Goal: Transaction & Acquisition: Purchase product/service

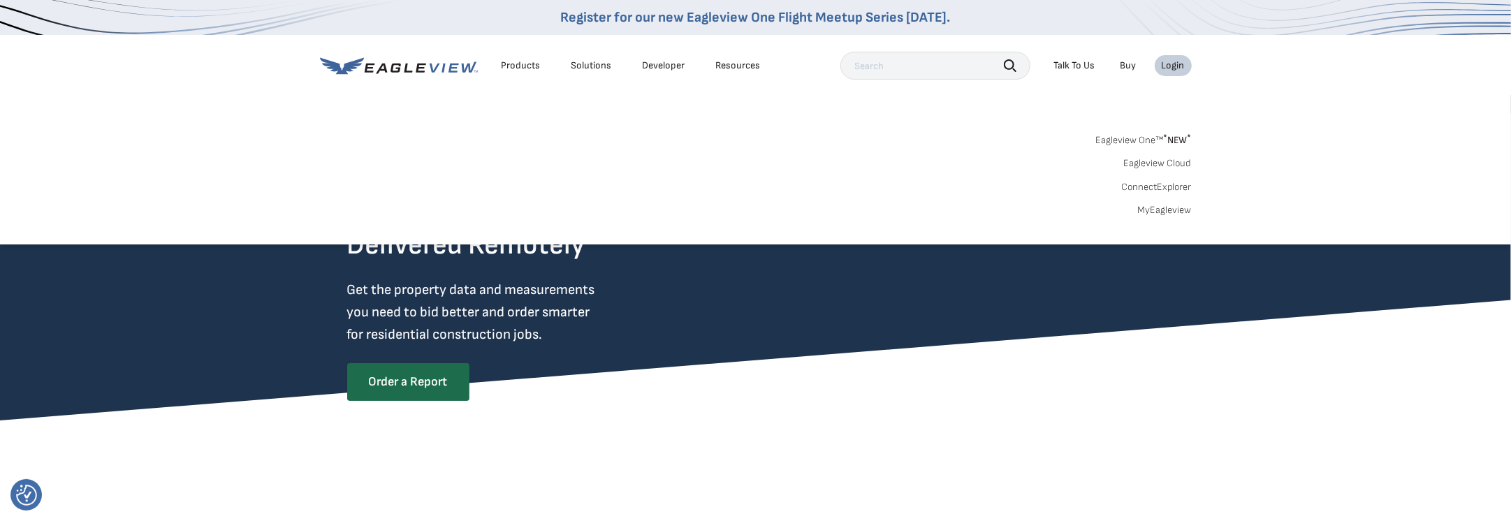
click at [1153, 208] on link "MyEagleview" at bounding box center [1165, 210] width 54 height 13
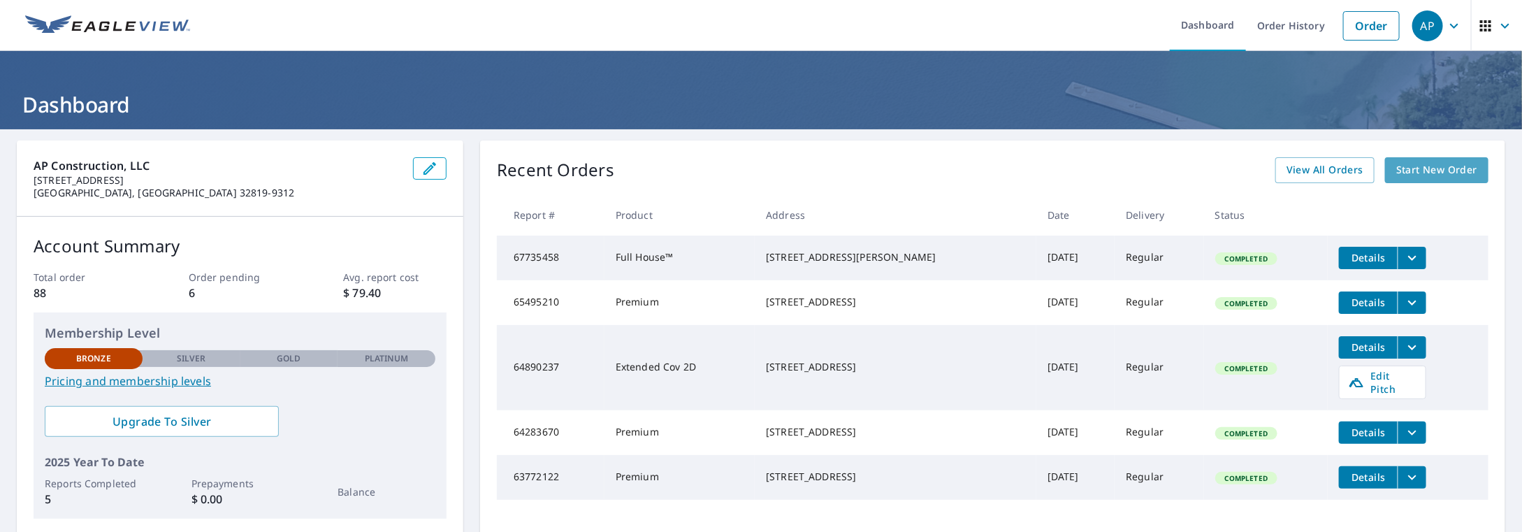
click at [1418, 168] on span "Start New Order" at bounding box center [1436, 169] width 81 height 17
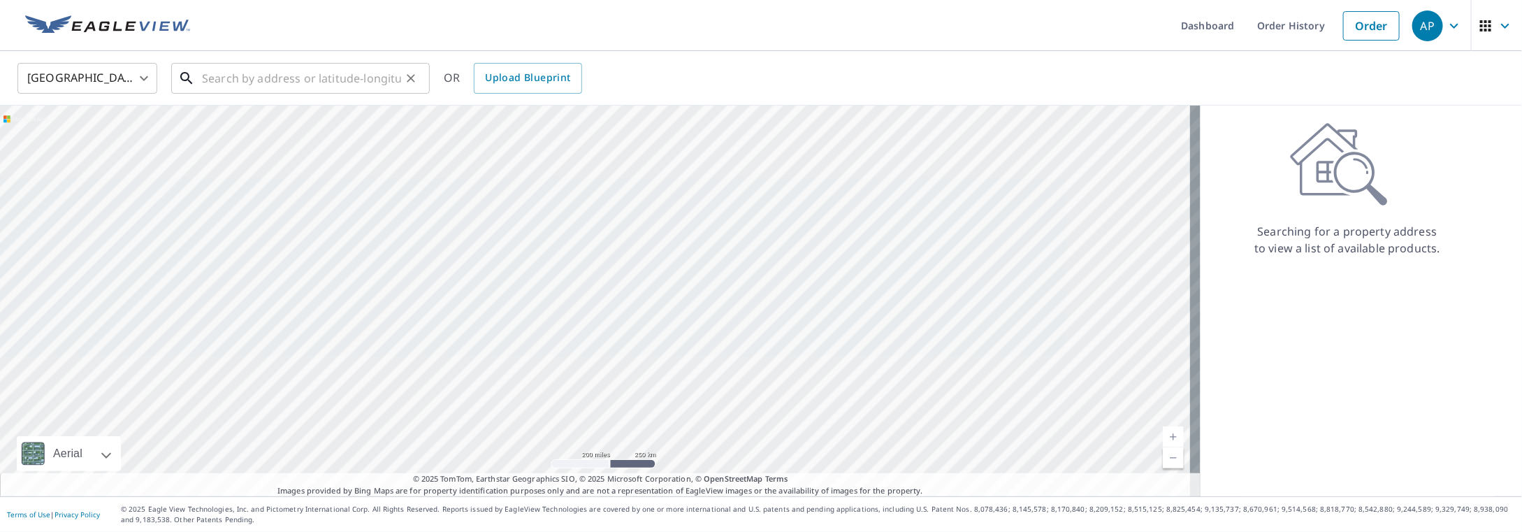
click at [260, 78] on input "text" at bounding box center [301, 78] width 199 height 39
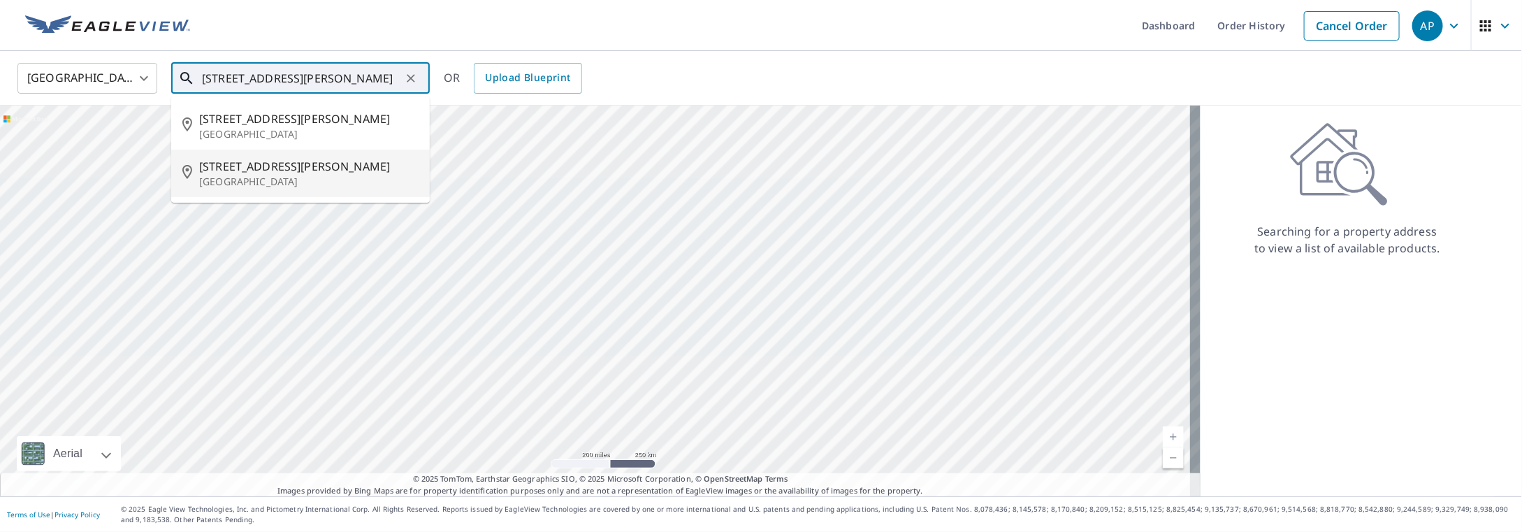
click at [231, 168] on span "110 Carter Rd" at bounding box center [308, 166] width 219 height 17
type input "110 Carter Rd Pleasant Valley, NY 12569"
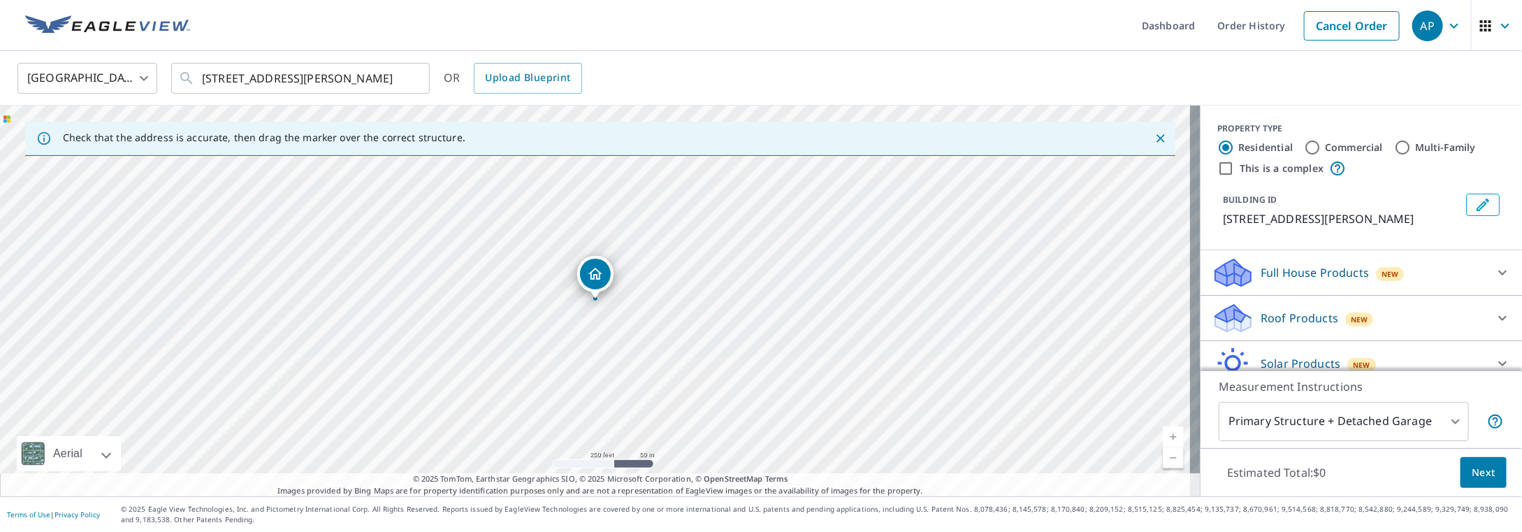
click at [1289, 320] on p "Roof Products" at bounding box center [1299, 317] width 78 height 17
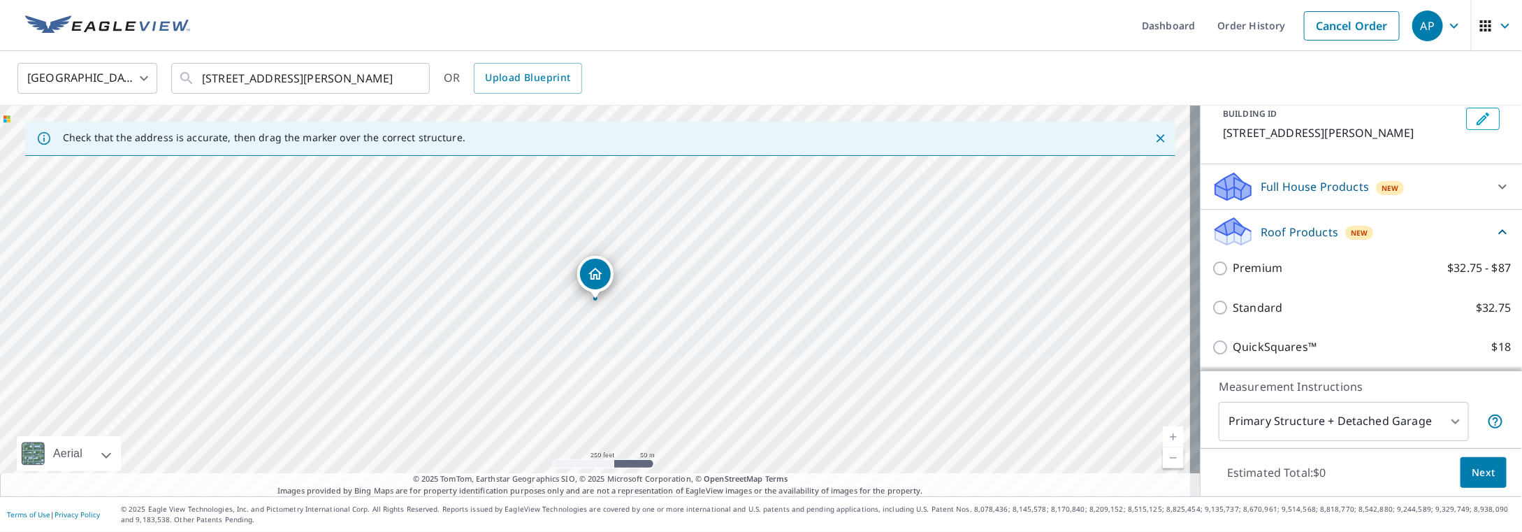
scroll to position [140, 0]
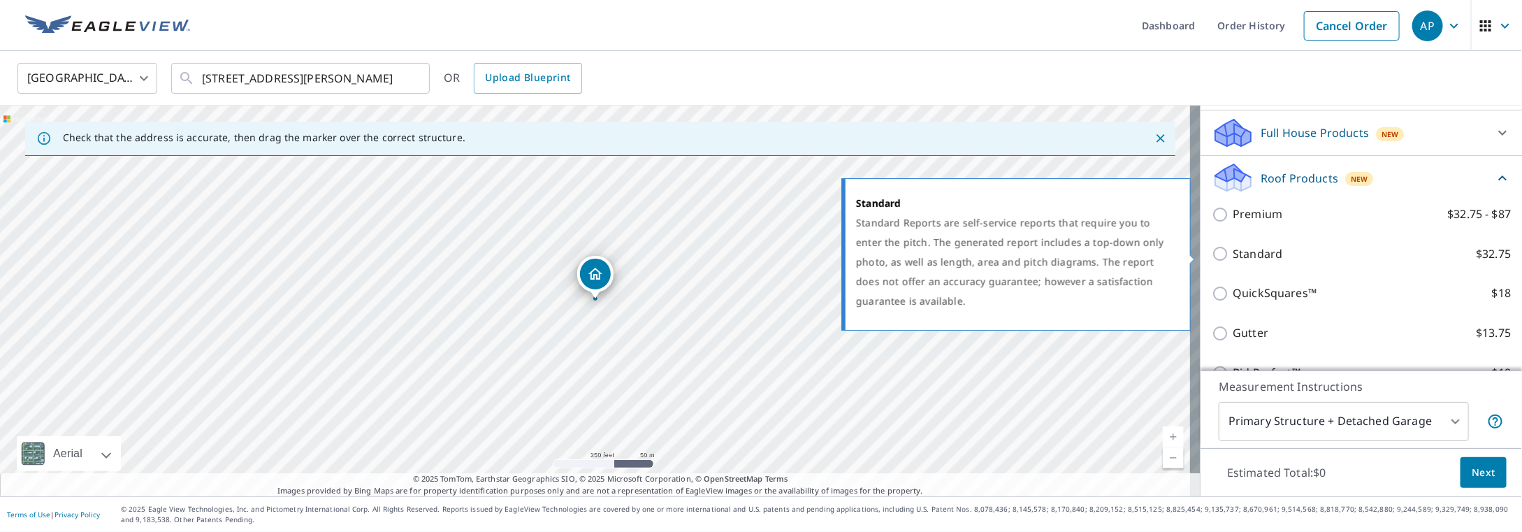
click at [1211, 255] on input "Standard $32.75" at bounding box center [1221, 253] width 21 height 17
checkbox input "true"
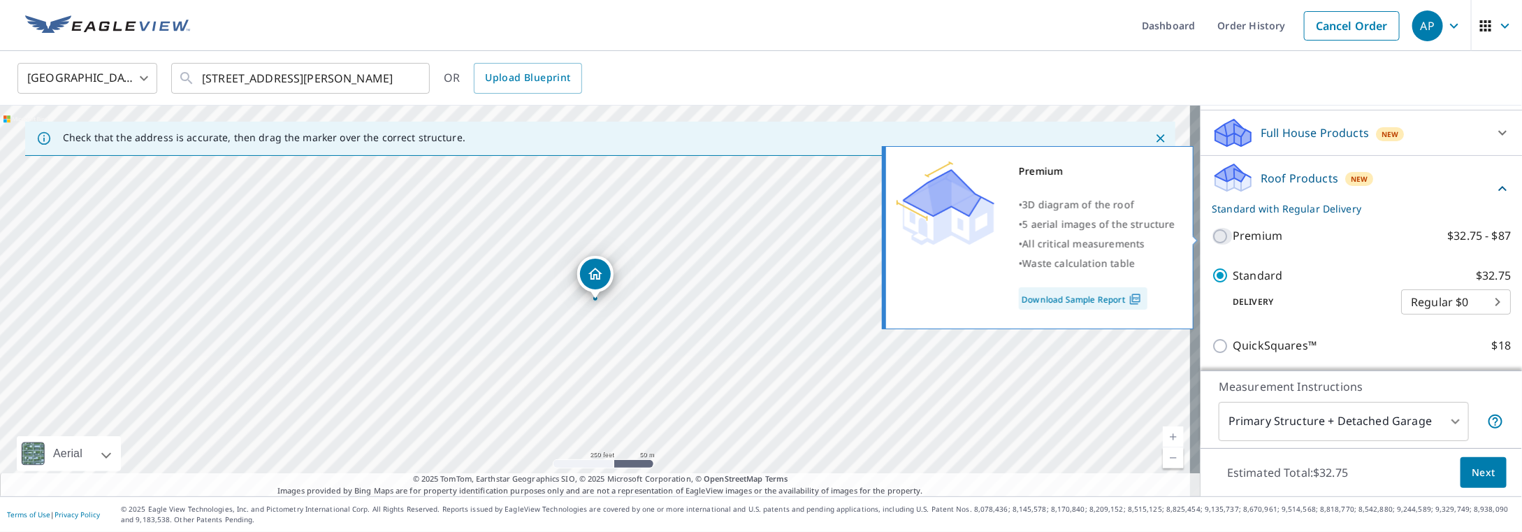
click at [1211, 235] on input "Premium $32.75 - $87" at bounding box center [1221, 236] width 21 height 17
checkbox input "true"
checkbox input "false"
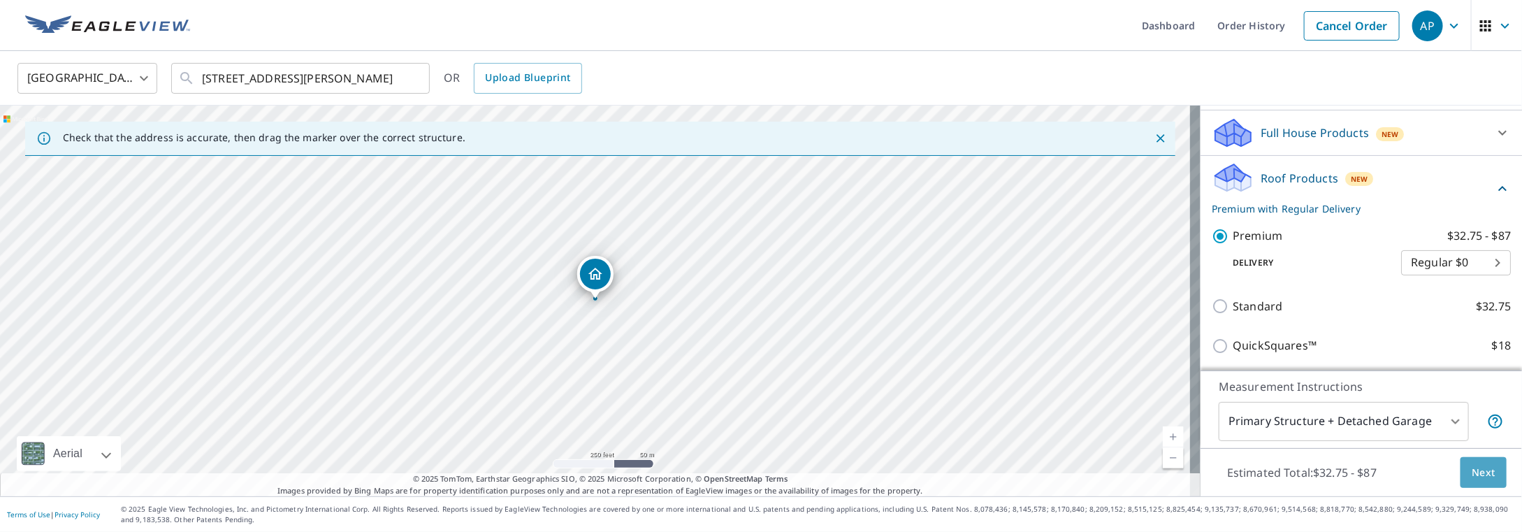
click at [1478, 472] on span "Next" at bounding box center [1483, 472] width 24 height 17
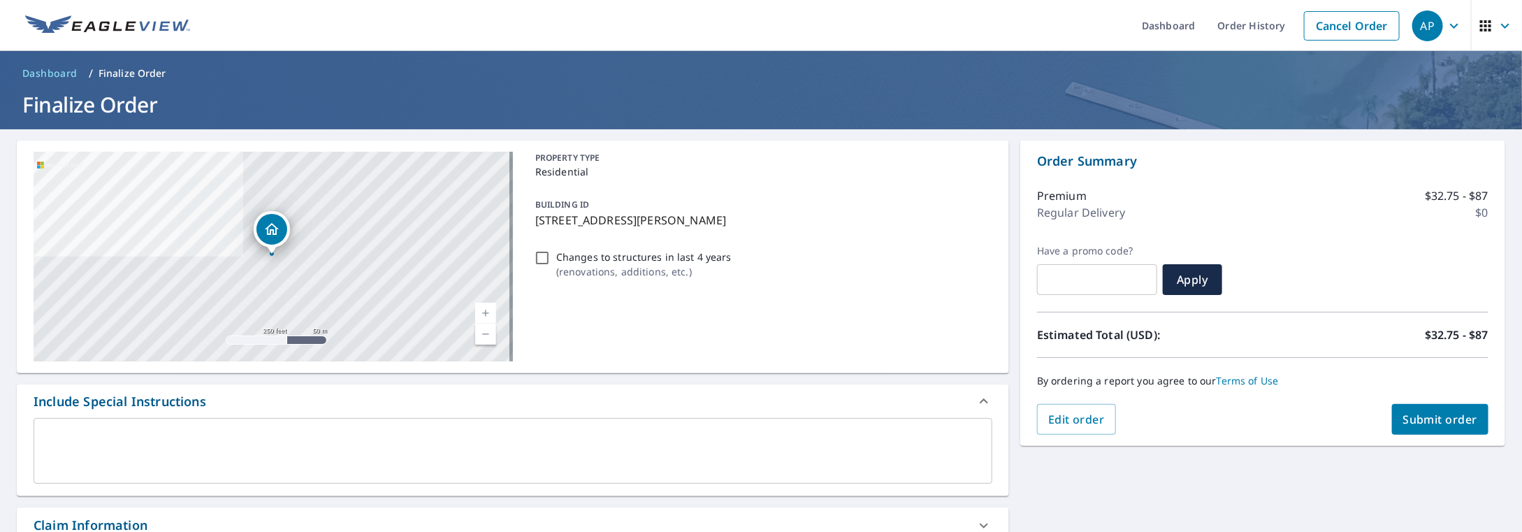
click at [1420, 414] on span "Submit order" at bounding box center [1440, 418] width 75 height 15
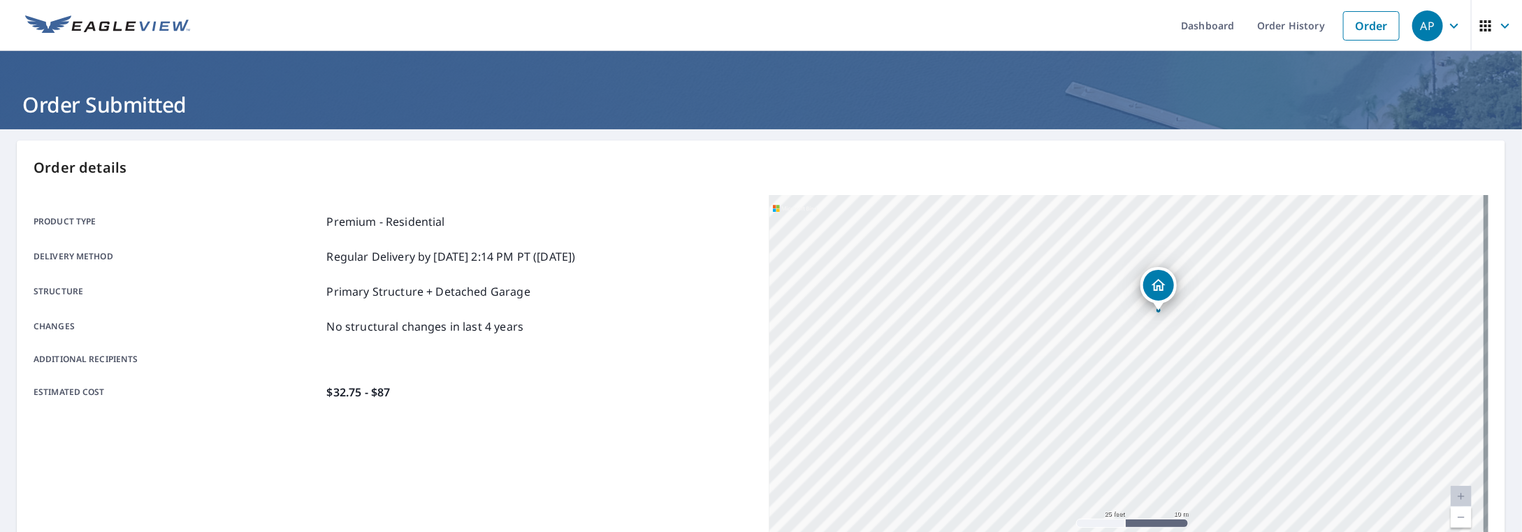
drag, startPoint x: 1122, startPoint y: 305, endPoint x: 1128, endPoint y: 386, distance: 80.5
click at [1128, 386] on div "110 Carter Rd Pleasant Valley, NY 12569" at bounding box center [1128, 369] width 719 height 349
